Goal: Unclear

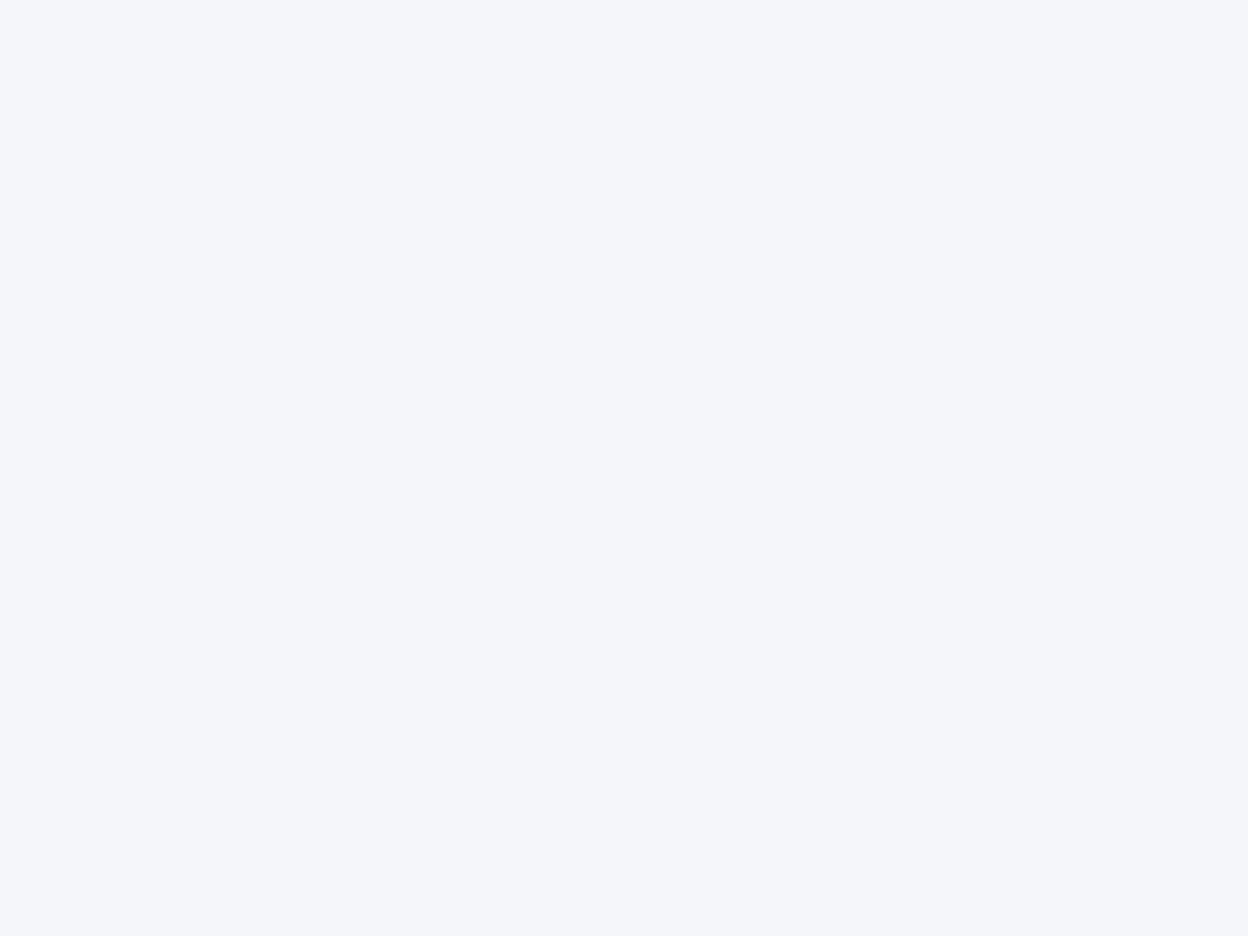
click at [624, 468] on div at bounding box center [624, 468] width 1248 height 936
